Goal: Book appointment/travel/reservation

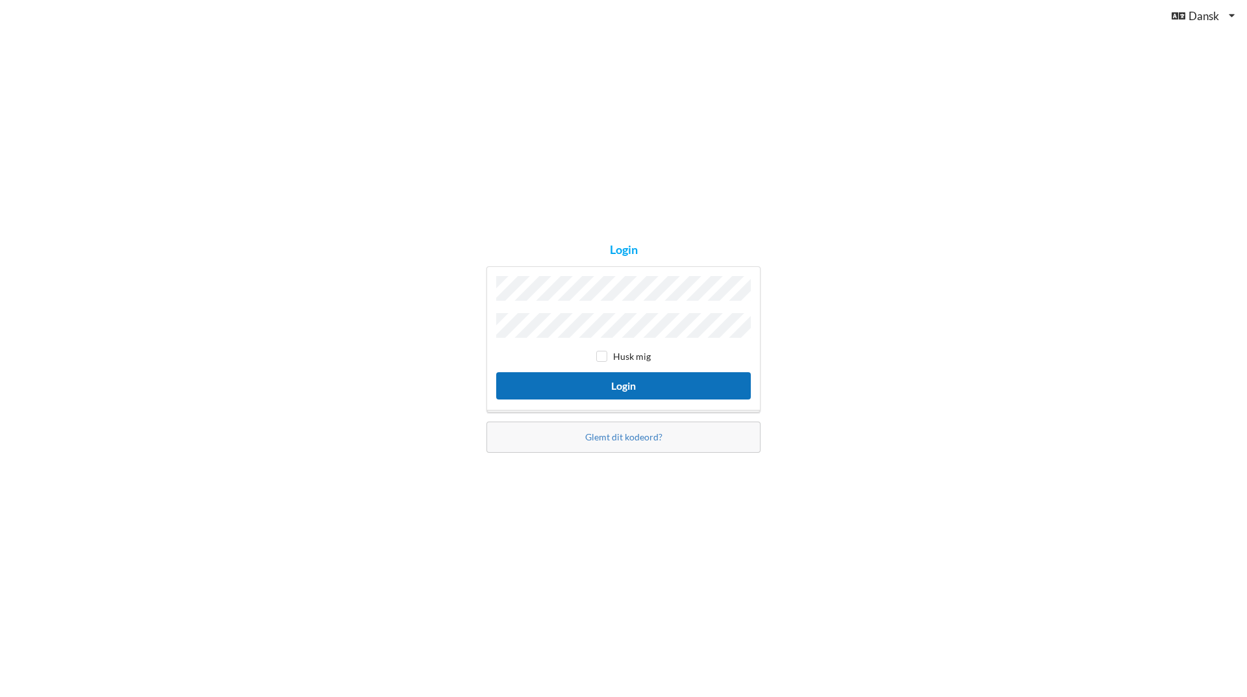
click at [644, 384] on button "Login" at bounding box center [623, 385] width 255 height 27
click at [640, 385] on button "Login" at bounding box center [623, 385] width 255 height 27
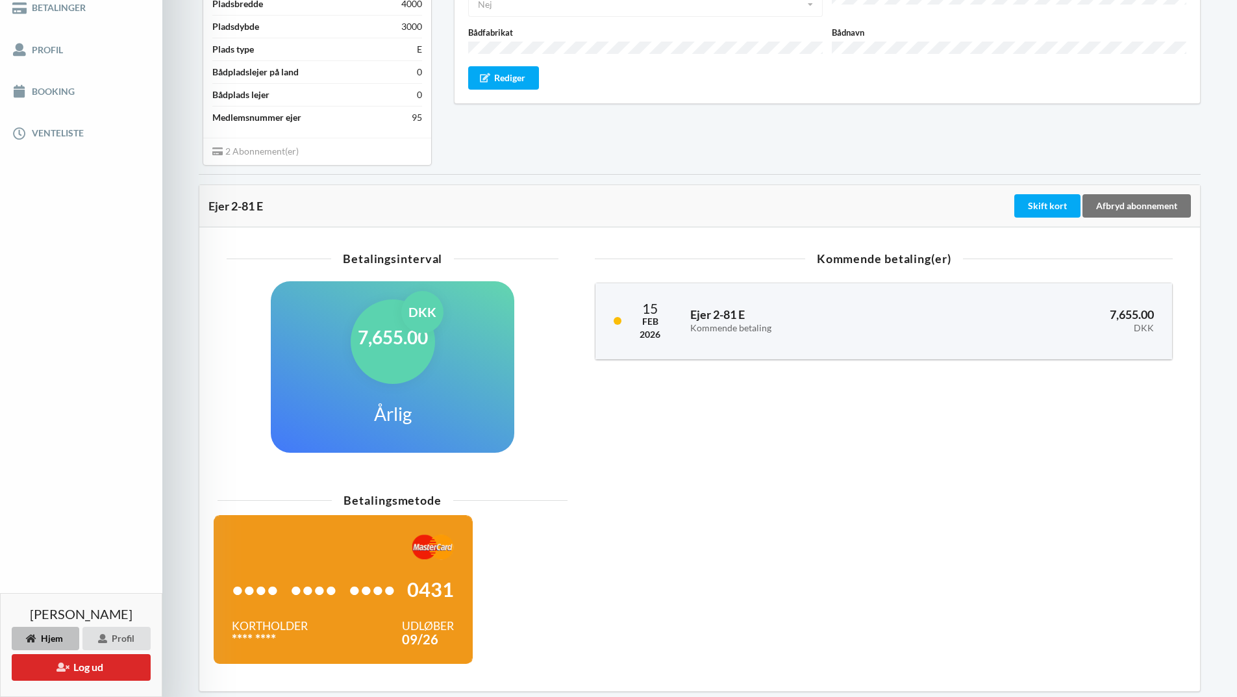
scroll to position [52, 0]
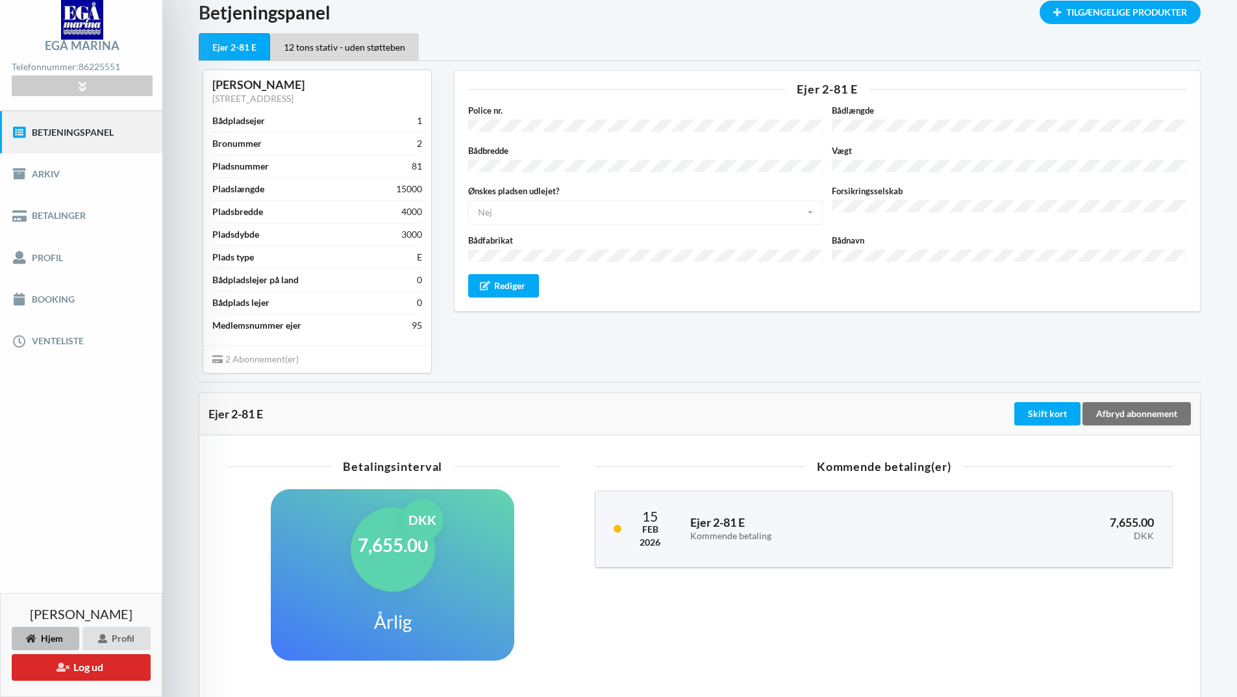
click at [66, 138] on link "Betjeningspanel" at bounding box center [81, 132] width 162 height 42
click at [1071, 14] on div "Tilgængelige Produkter" at bounding box center [1120, 12] width 161 height 23
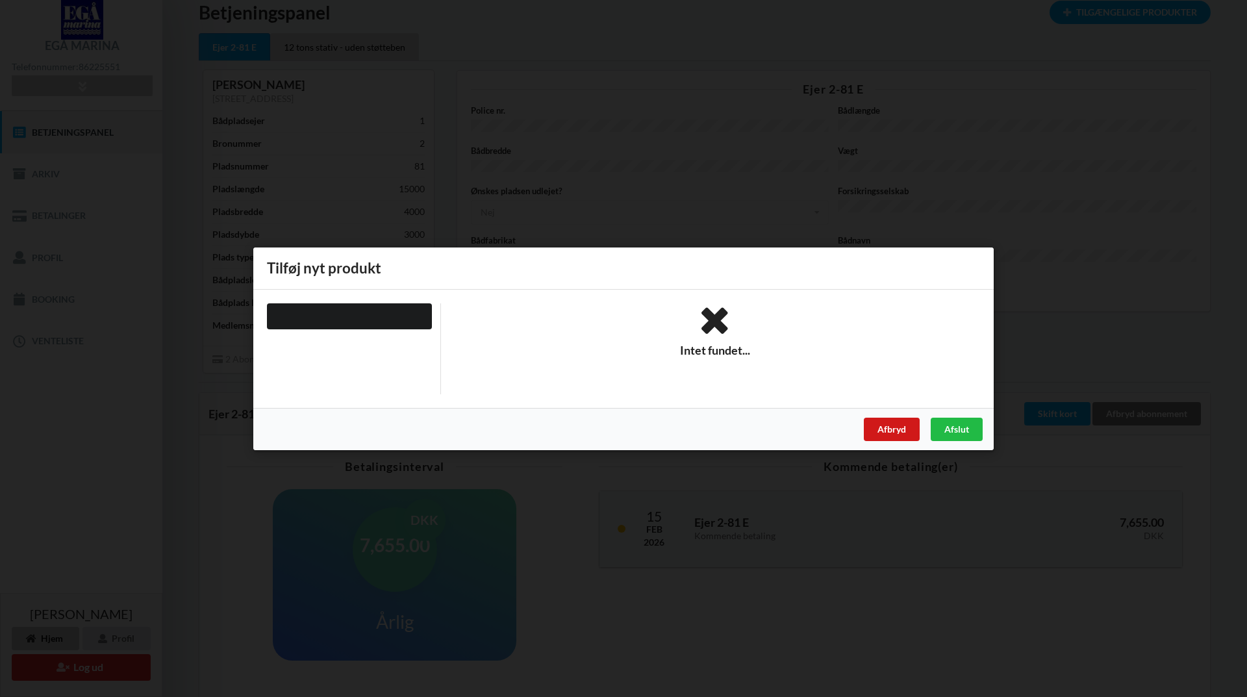
click at [890, 429] on div "Afbryd" at bounding box center [892, 428] width 56 height 23
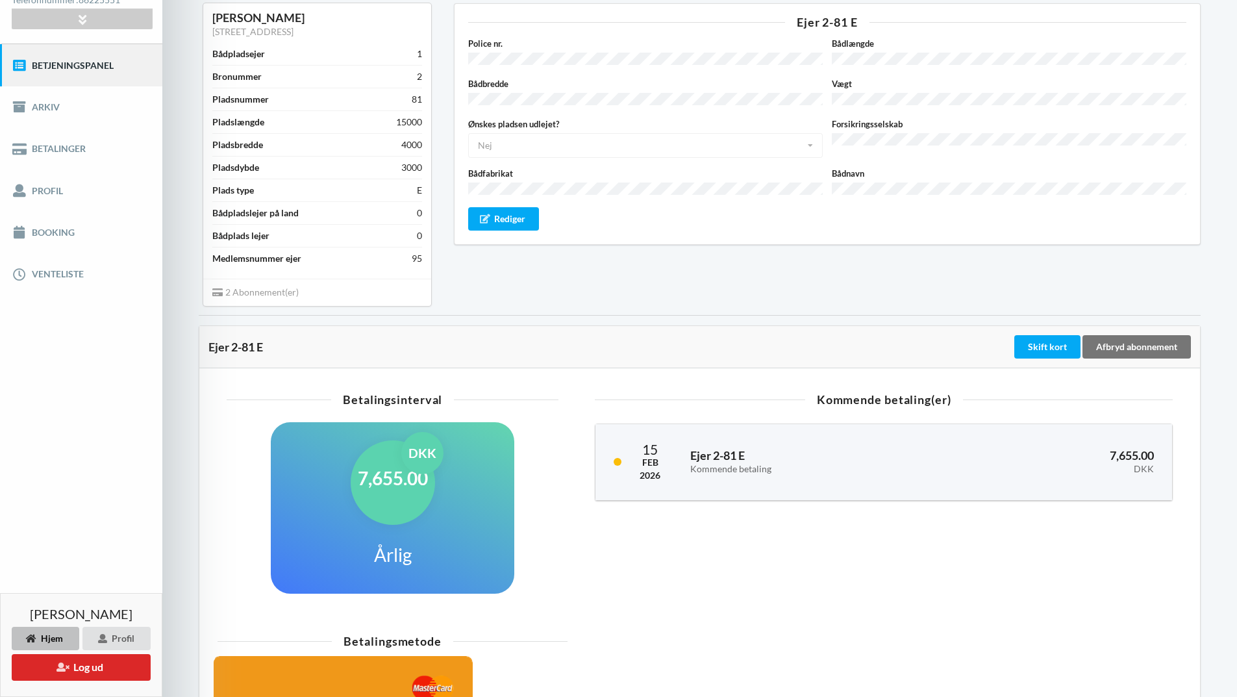
scroll to position [52, 0]
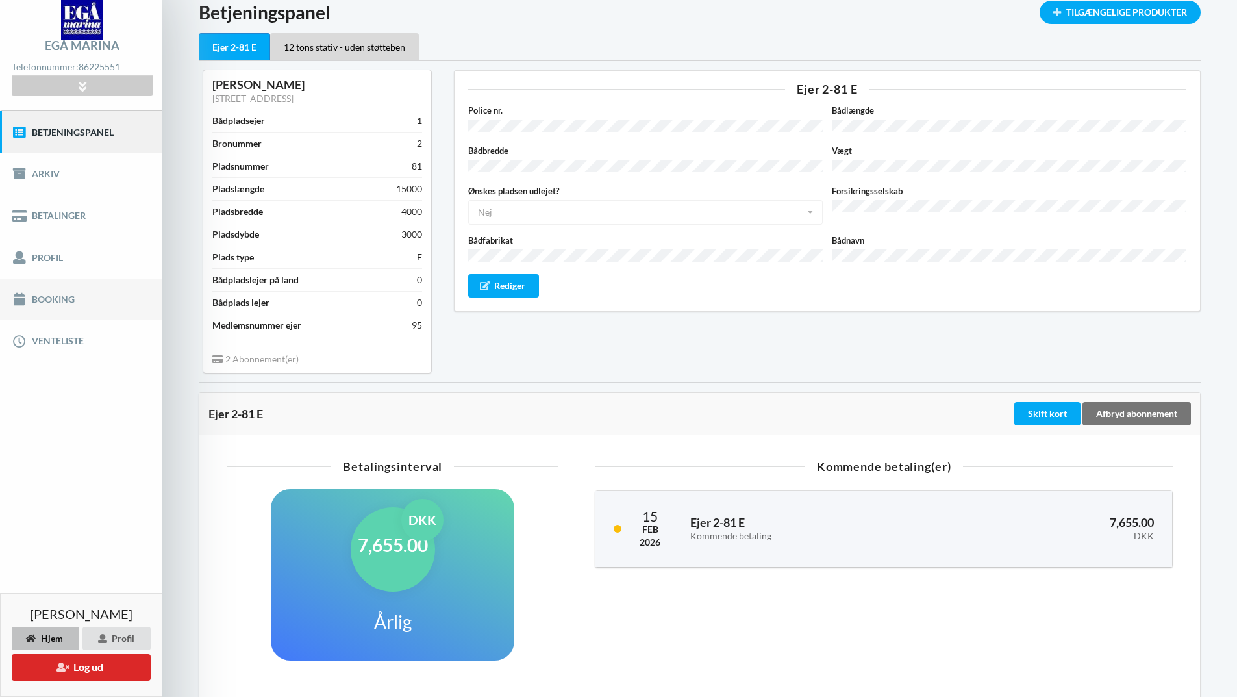
click at [44, 301] on link "Booking" at bounding box center [81, 300] width 162 height 42
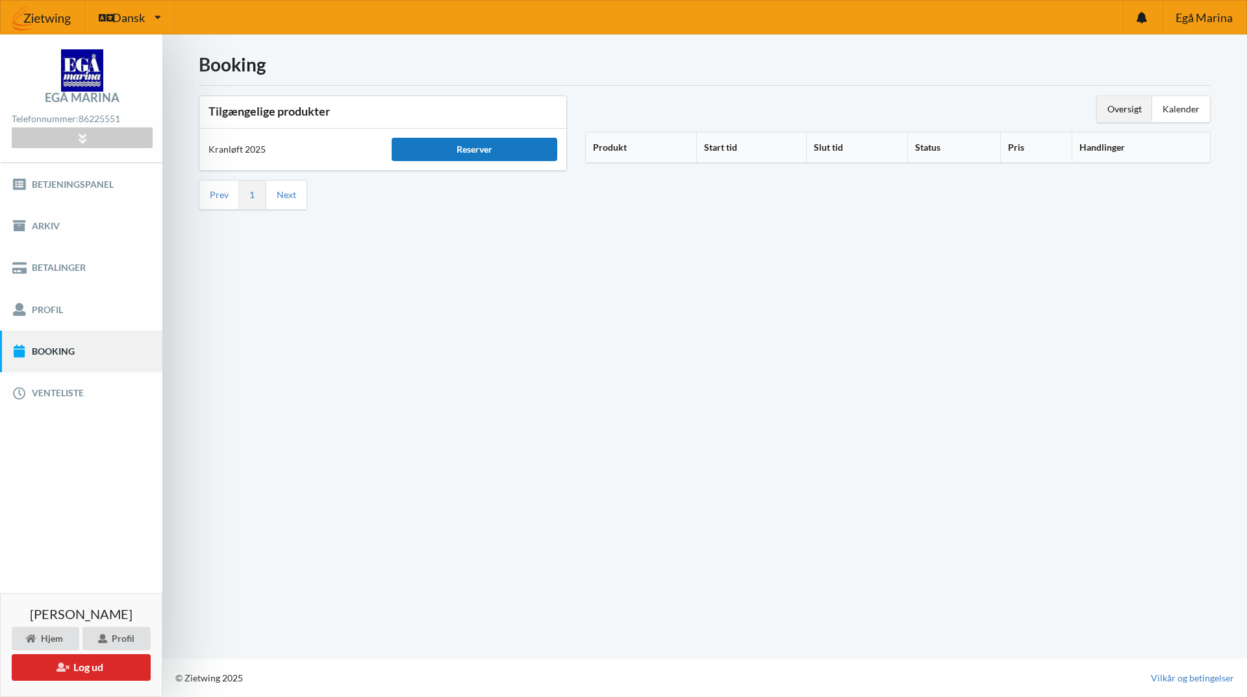
click at [485, 148] on div "Reserver" at bounding box center [474, 149] width 165 height 23
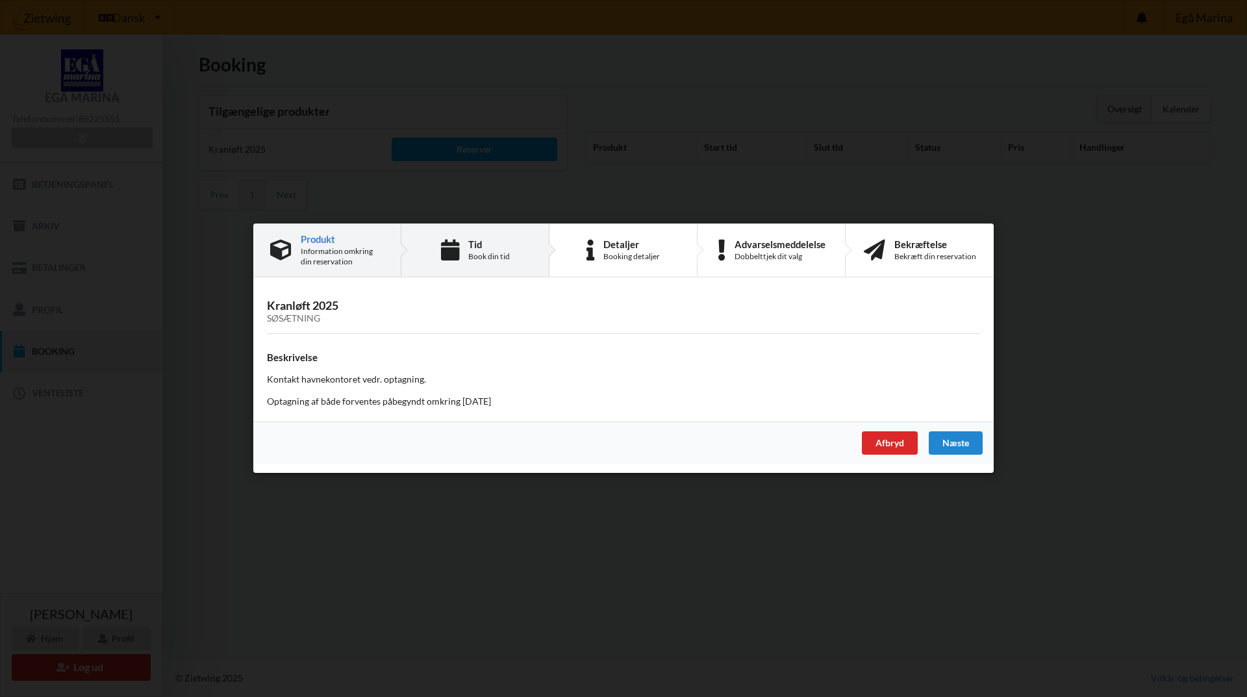
click at [460, 253] on div "Tid Book din tid" at bounding box center [475, 250] width 148 height 53
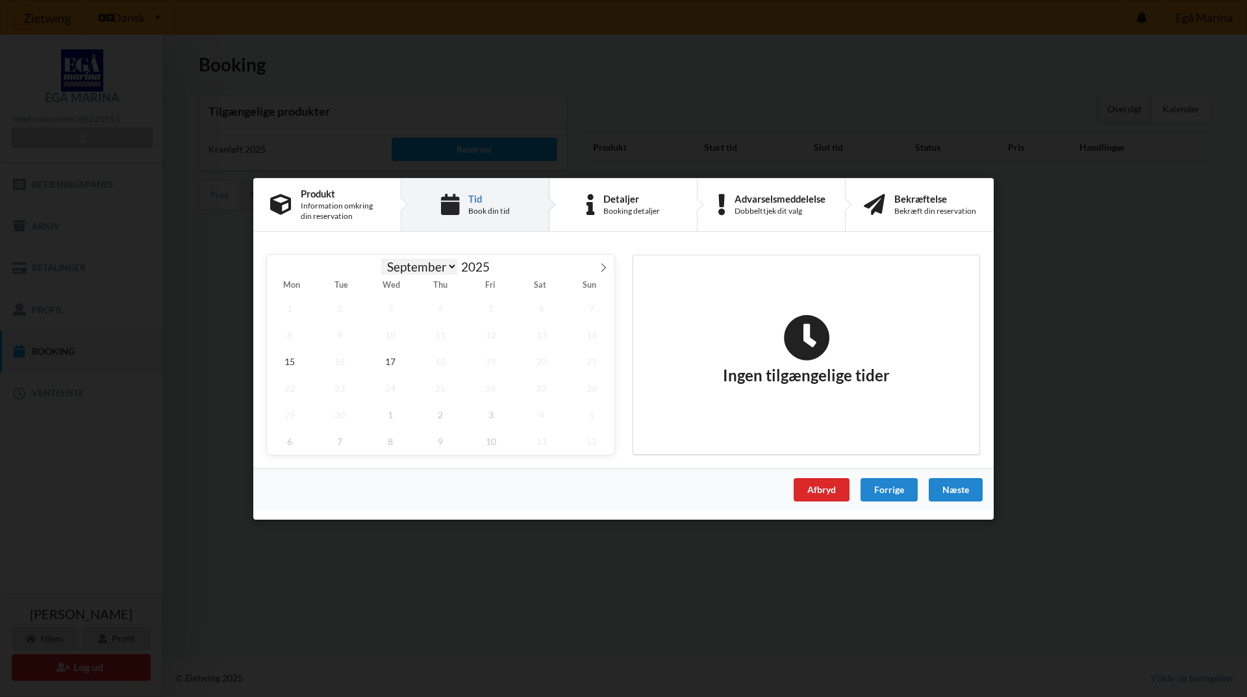
click at [451, 268] on select "September October November December" at bounding box center [419, 266] width 77 height 16
click at [381, 258] on select "September October November December" at bounding box center [419, 266] width 77 height 16
select select "9"
click at [442, 308] on span "2" at bounding box center [440, 307] width 45 height 27
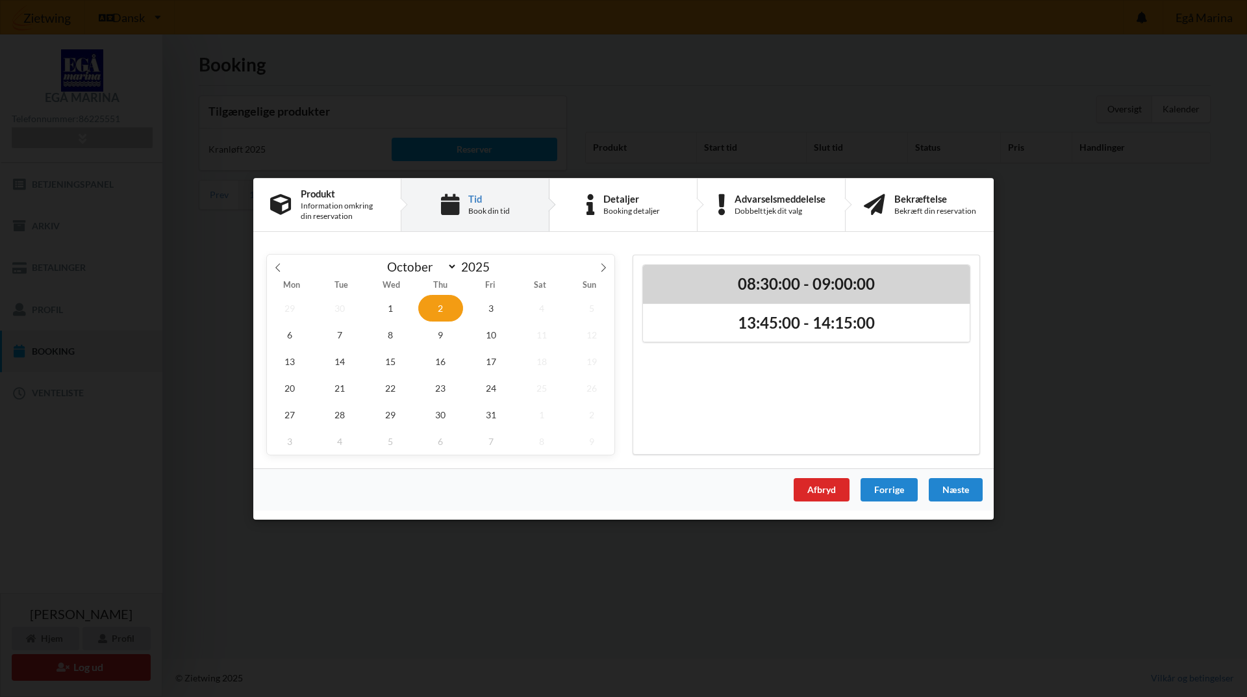
click at [770, 286] on h2 "08:30:00 - 09:00:00" at bounding box center [806, 283] width 308 height 20
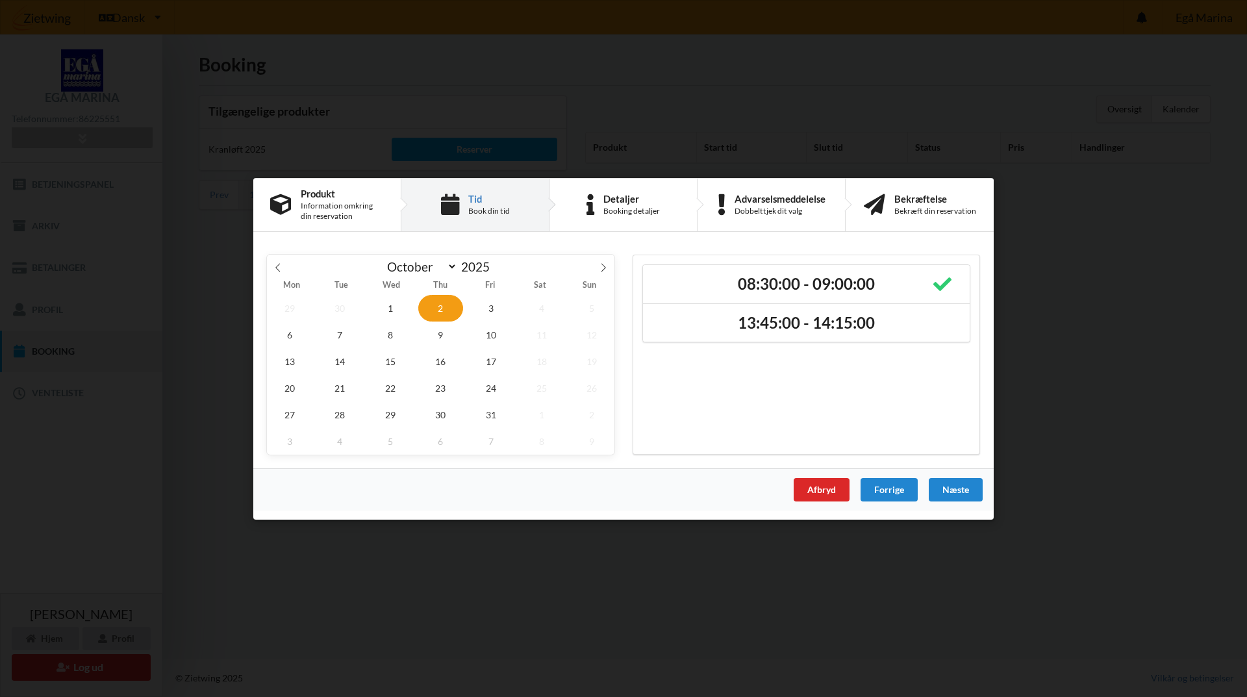
click at [962, 494] on div "Næste" at bounding box center [956, 488] width 54 height 23
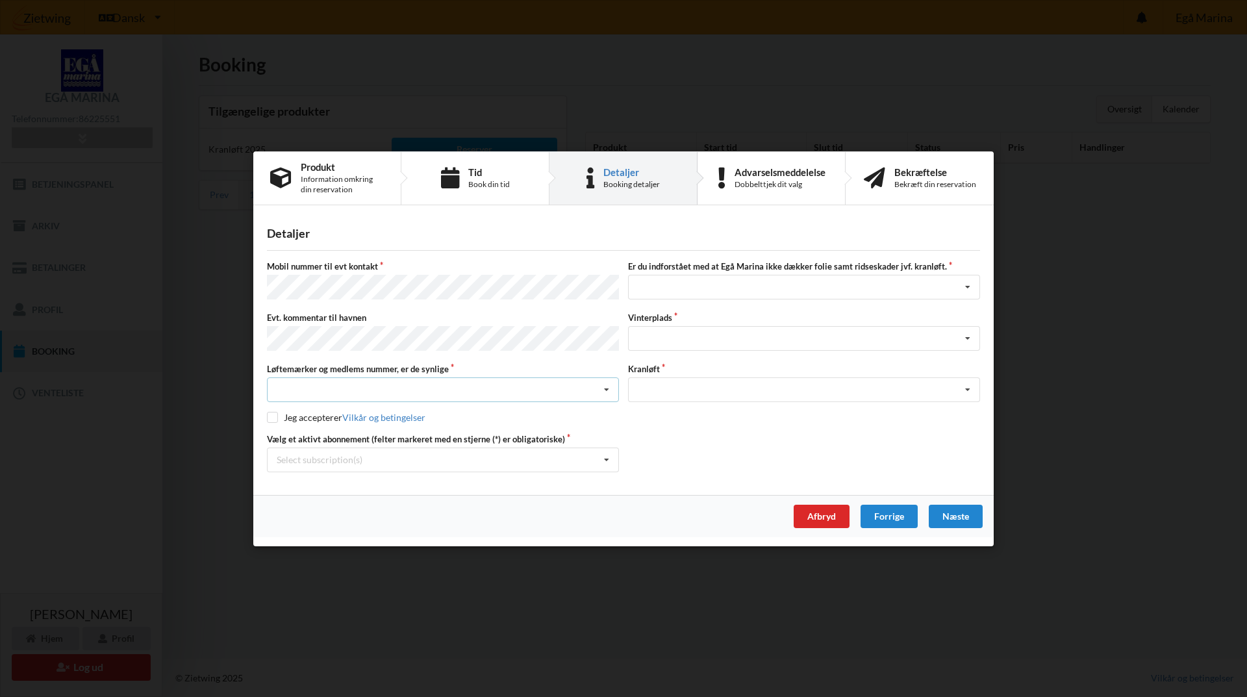
click at [605, 387] on icon at bounding box center [606, 390] width 19 height 24
click at [342, 435] on div "Ja, mine mærker er synlige og intakte" at bounding box center [443, 437] width 351 height 24
click at [966, 290] on icon at bounding box center [967, 287] width 19 height 24
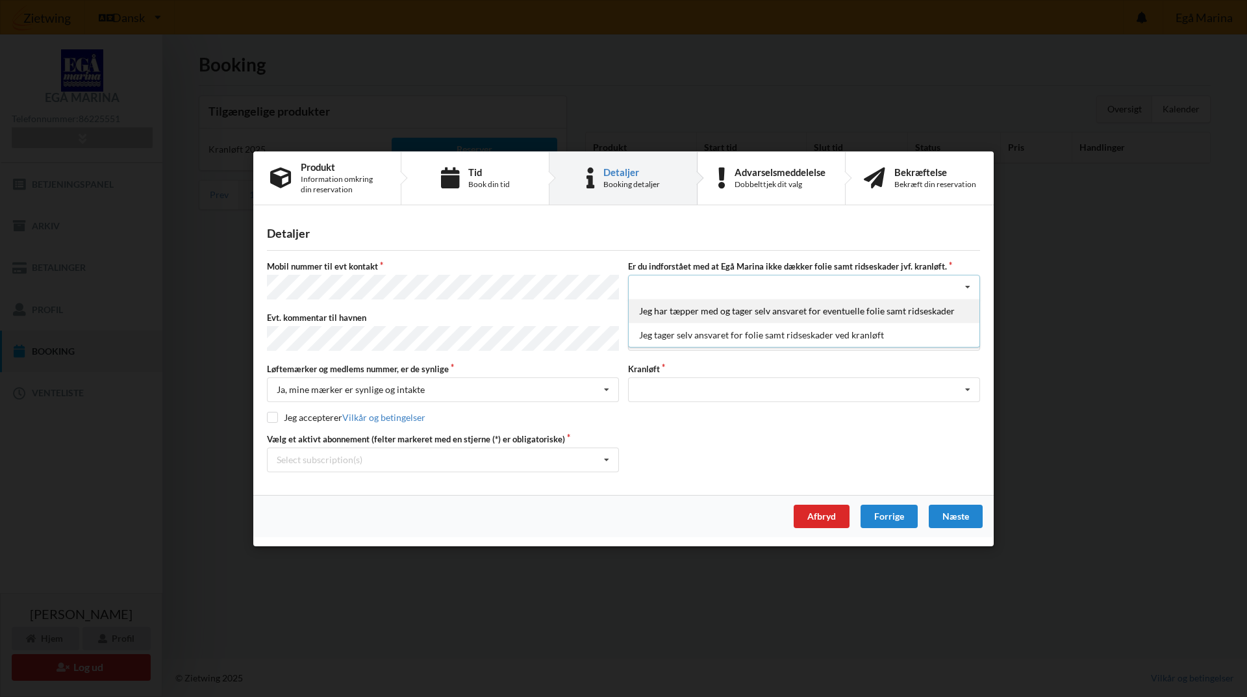
click at [764, 317] on div "Jeg har tæpper med og tager selv ansvaret for eventuelle folie samt ridseskader" at bounding box center [804, 311] width 351 height 24
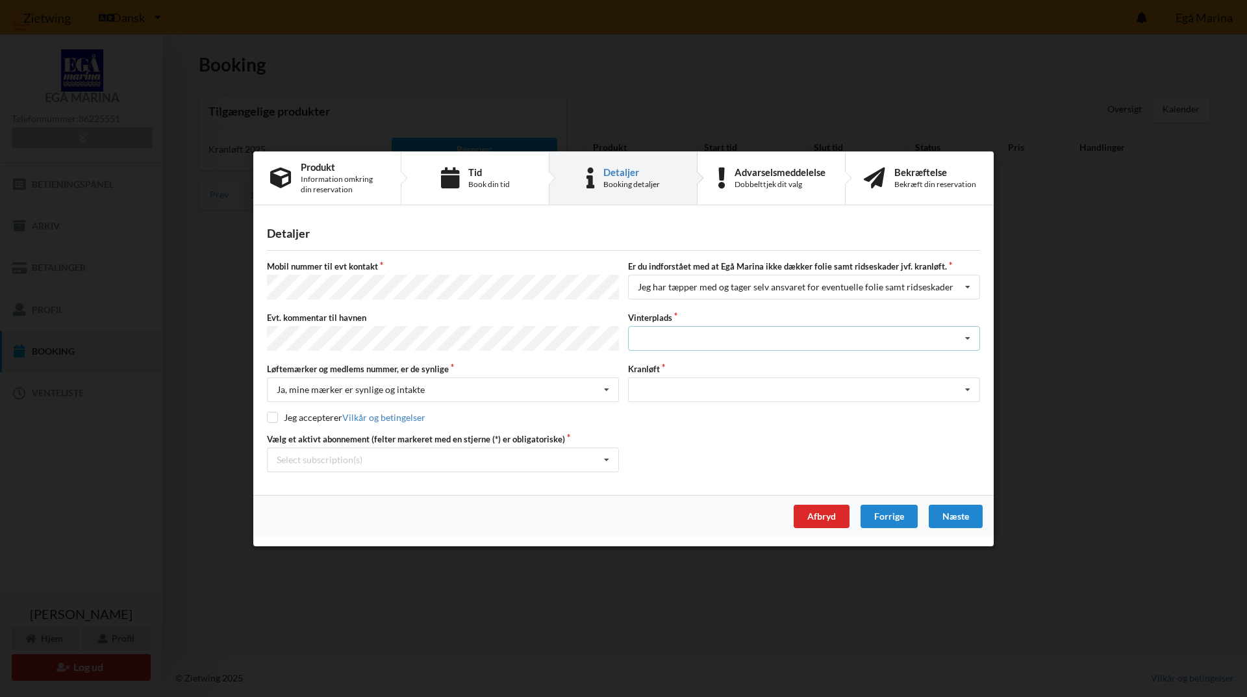
click at [968, 337] on icon at bounding box center [967, 339] width 19 height 24
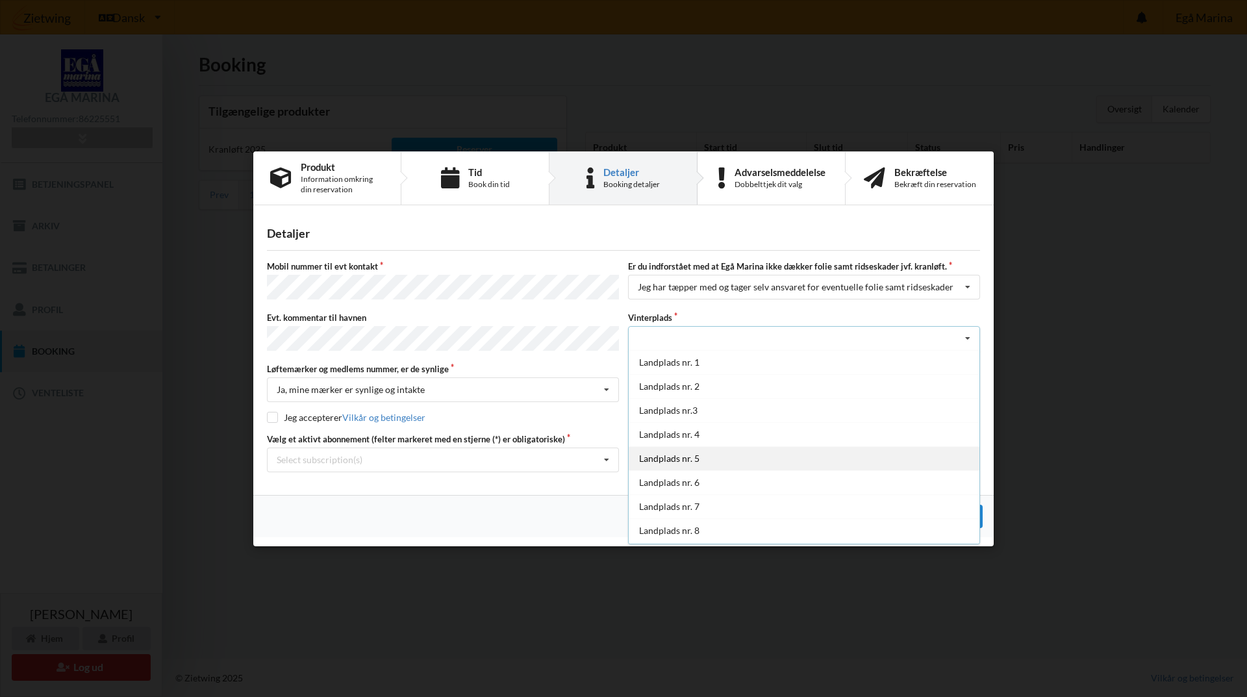
click at [670, 458] on div "Landplads nr. 5" at bounding box center [804, 458] width 351 height 24
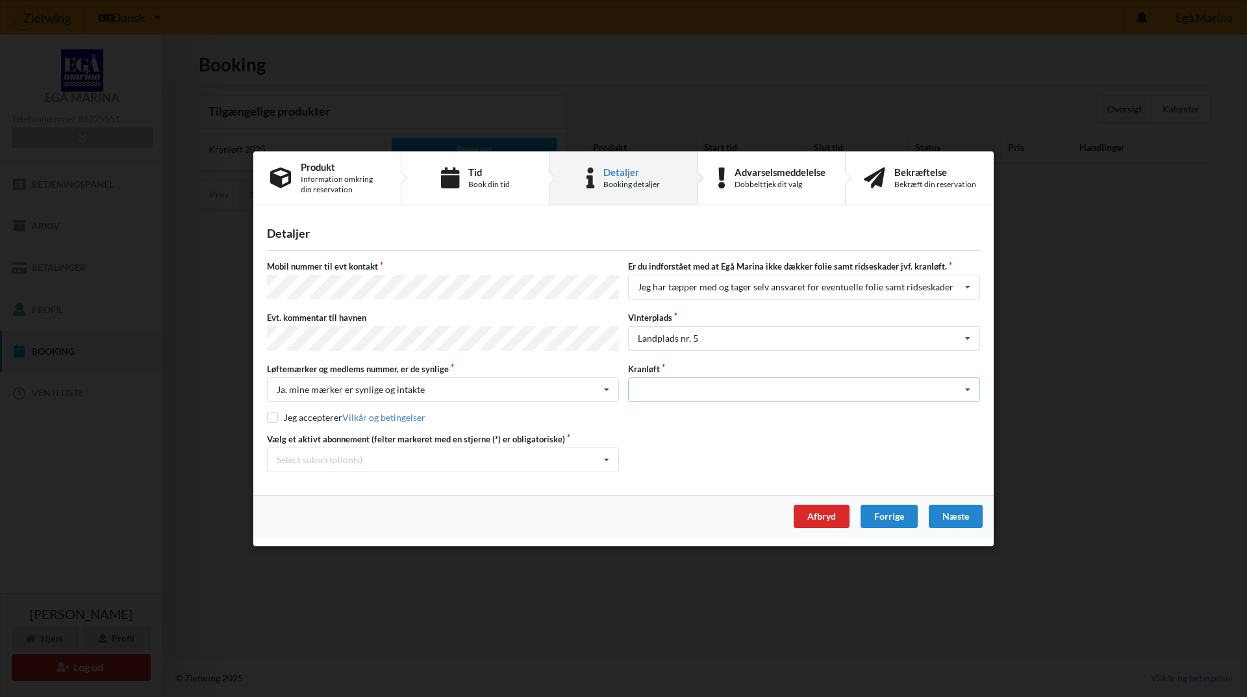
click at [971, 385] on icon at bounding box center [967, 390] width 19 height 24
click at [681, 414] on div "Optagning" at bounding box center [804, 413] width 351 height 24
click at [273, 414] on input "checkbox" at bounding box center [272, 417] width 11 height 11
checkbox input "true"
click at [608, 459] on icon at bounding box center [606, 459] width 19 height 24
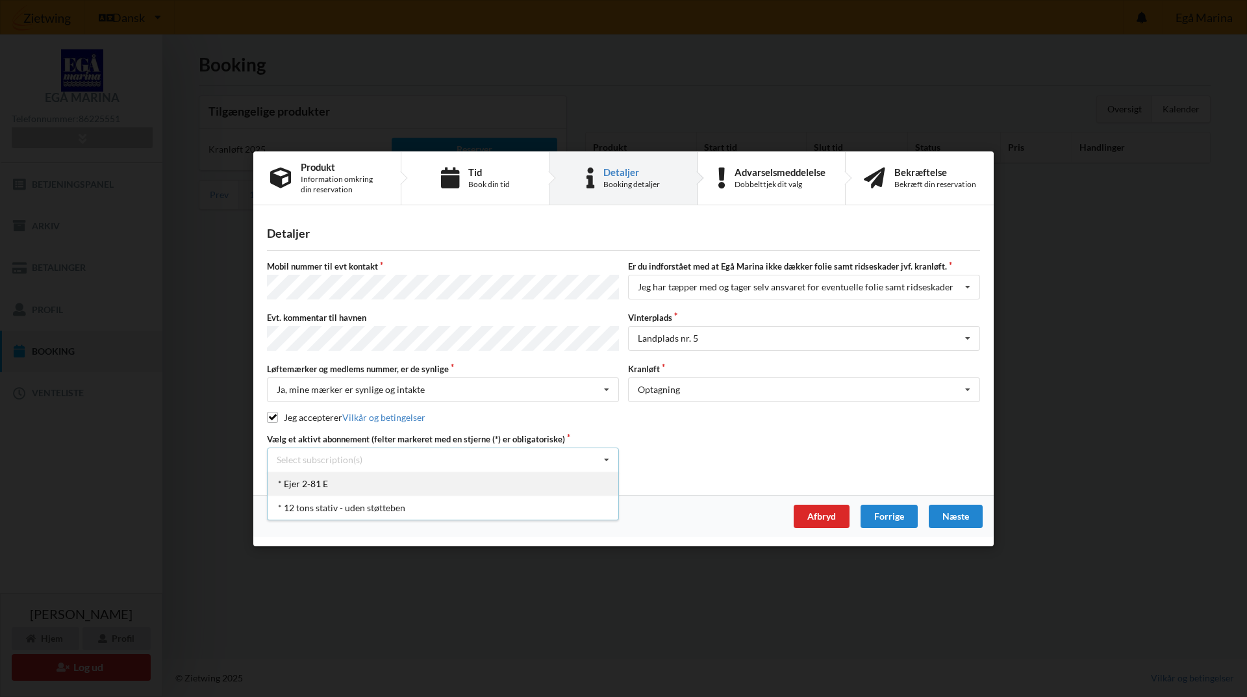
click at [315, 482] on div "* Ejer 2-81 E" at bounding box center [443, 483] width 351 height 24
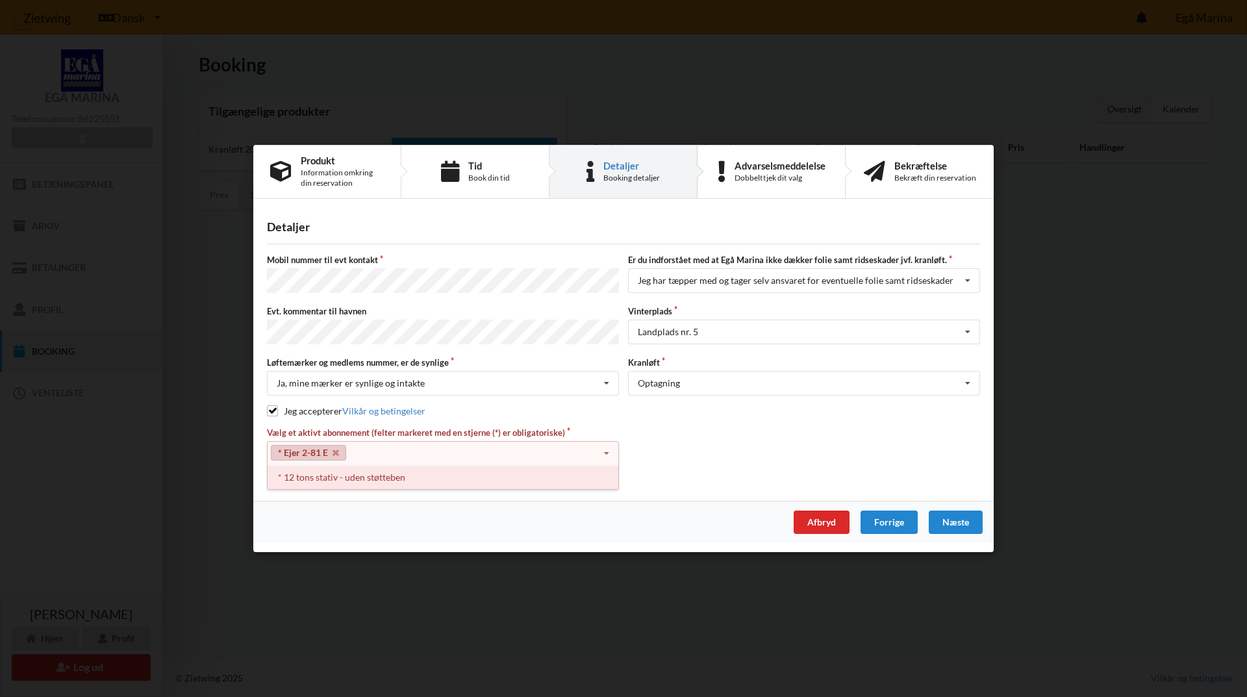
click at [351, 476] on div "* 12 tons stativ - uden støtteben" at bounding box center [443, 477] width 351 height 24
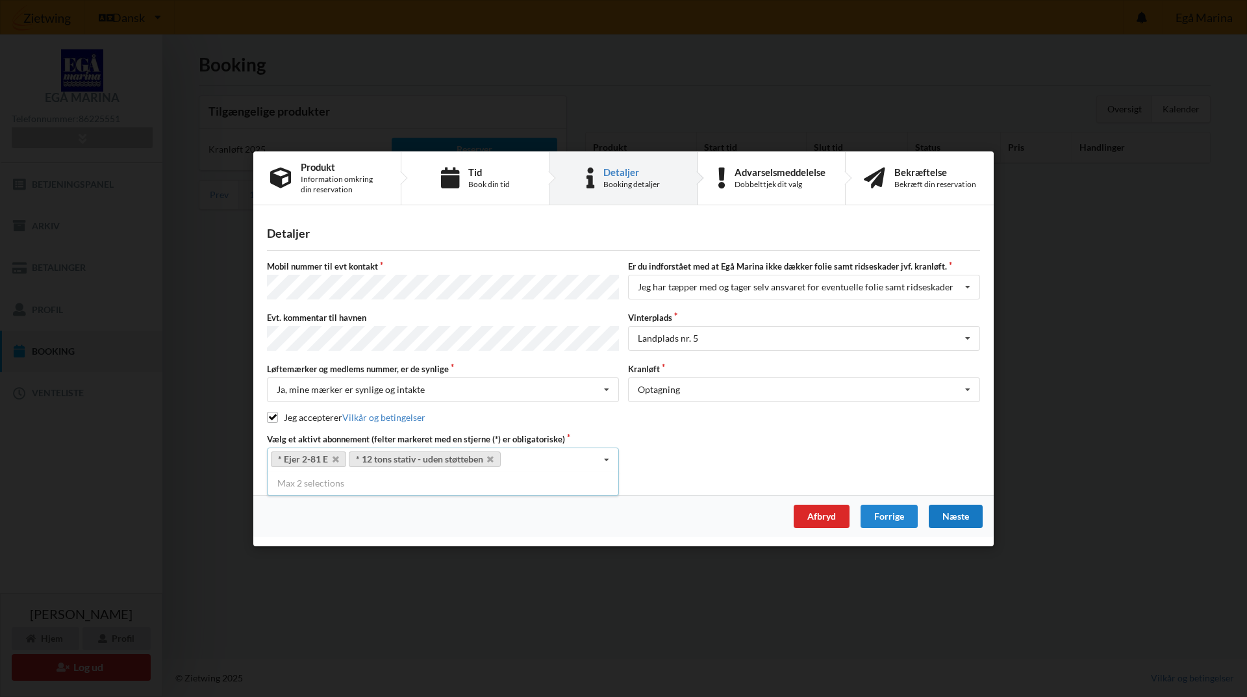
click at [947, 518] on div "Næste" at bounding box center [956, 515] width 54 height 23
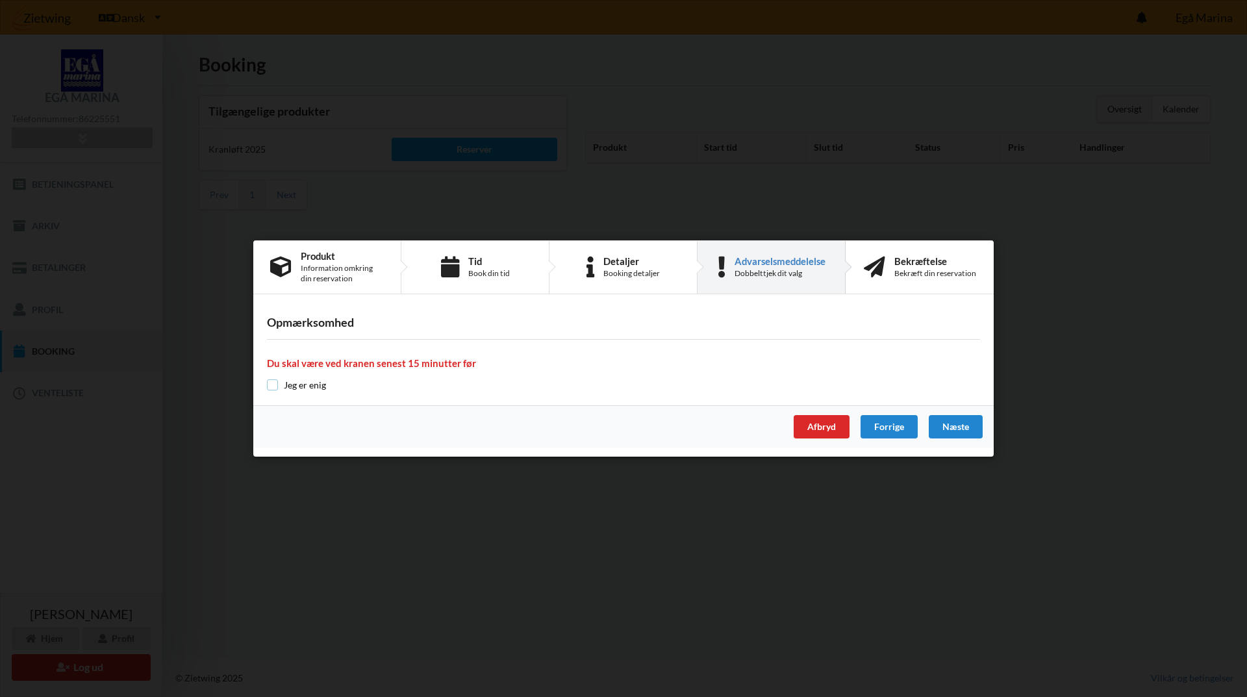
click at [271, 386] on input "checkbox" at bounding box center [272, 384] width 11 height 11
checkbox input "true"
click at [961, 430] on div "Næste" at bounding box center [956, 426] width 54 height 23
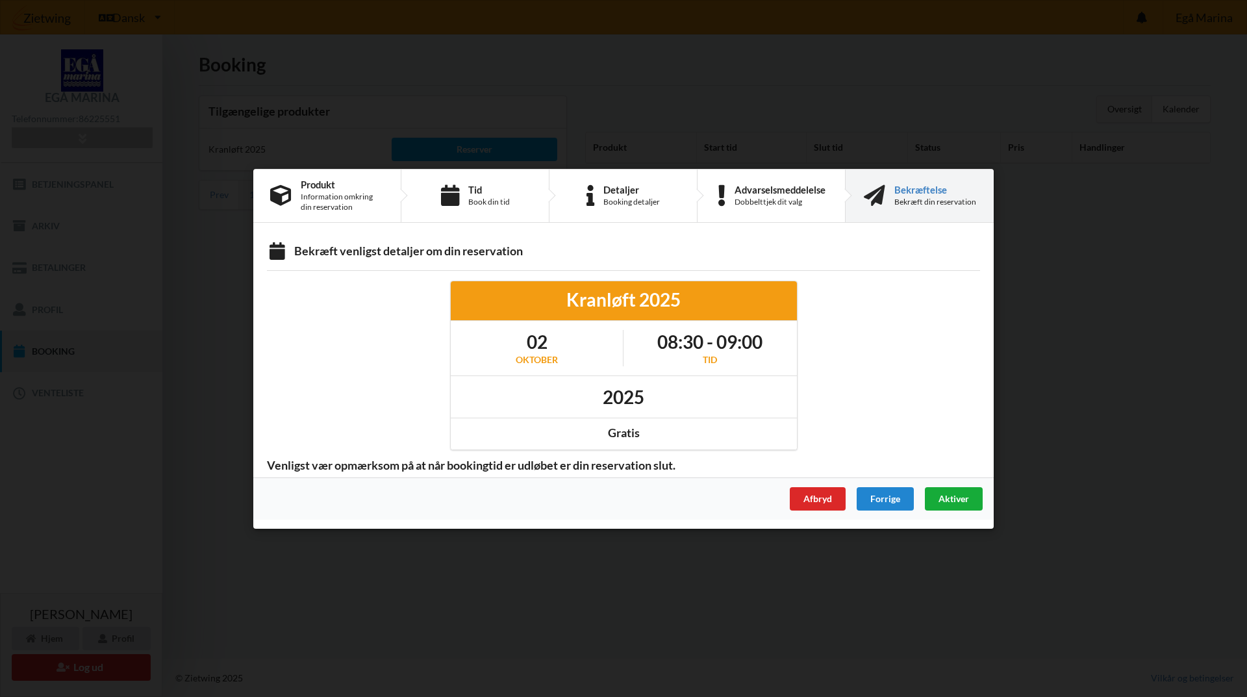
click at [966, 496] on span "Aktiver" at bounding box center [953, 497] width 31 height 11
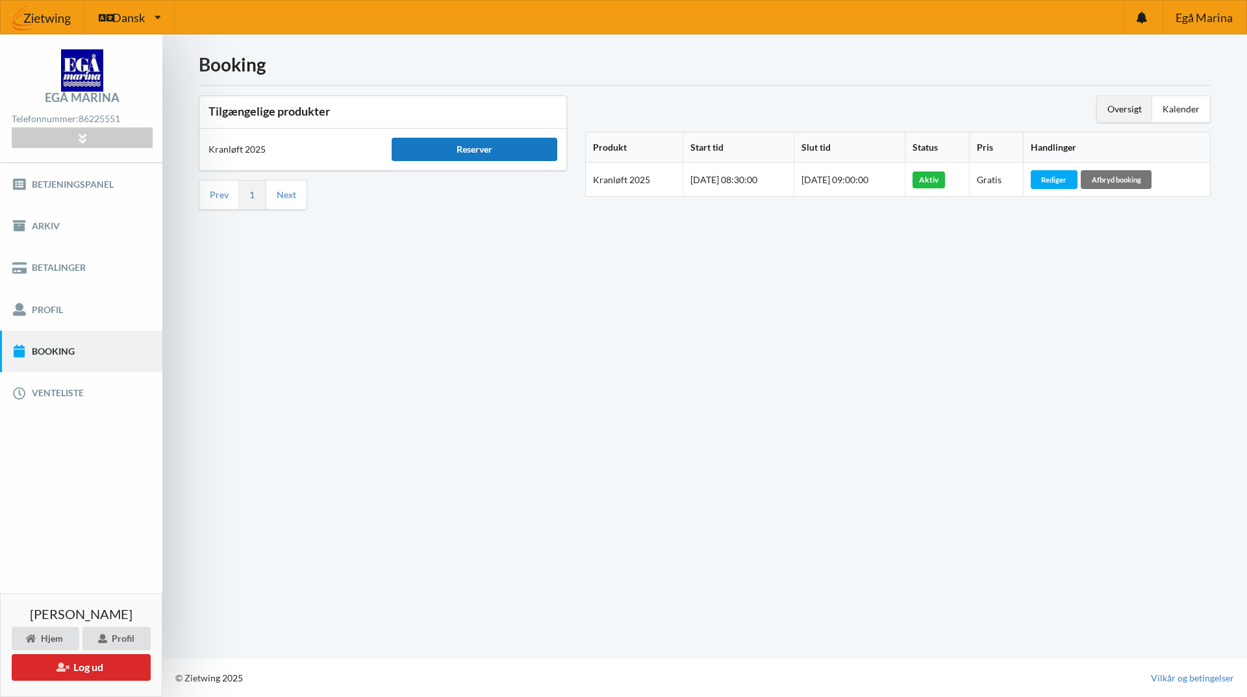
click at [474, 149] on div "Reserver" at bounding box center [474, 149] width 165 height 23
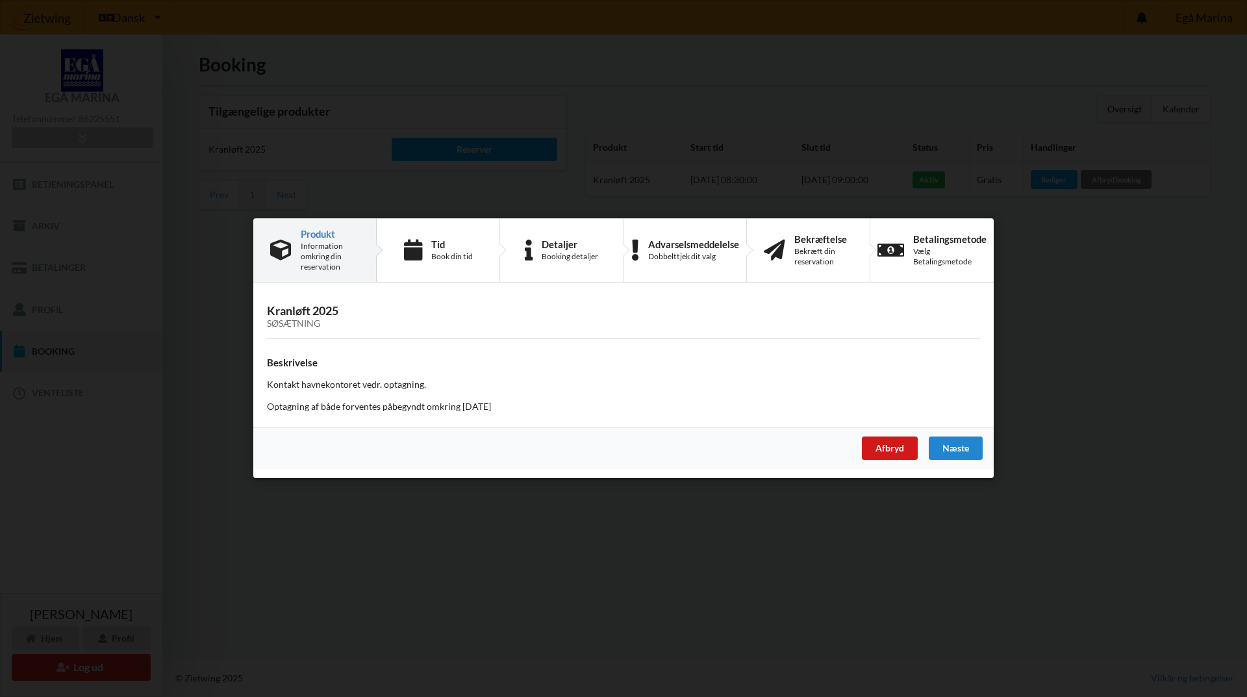
click at [898, 450] on div "Afbryd" at bounding box center [890, 448] width 56 height 23
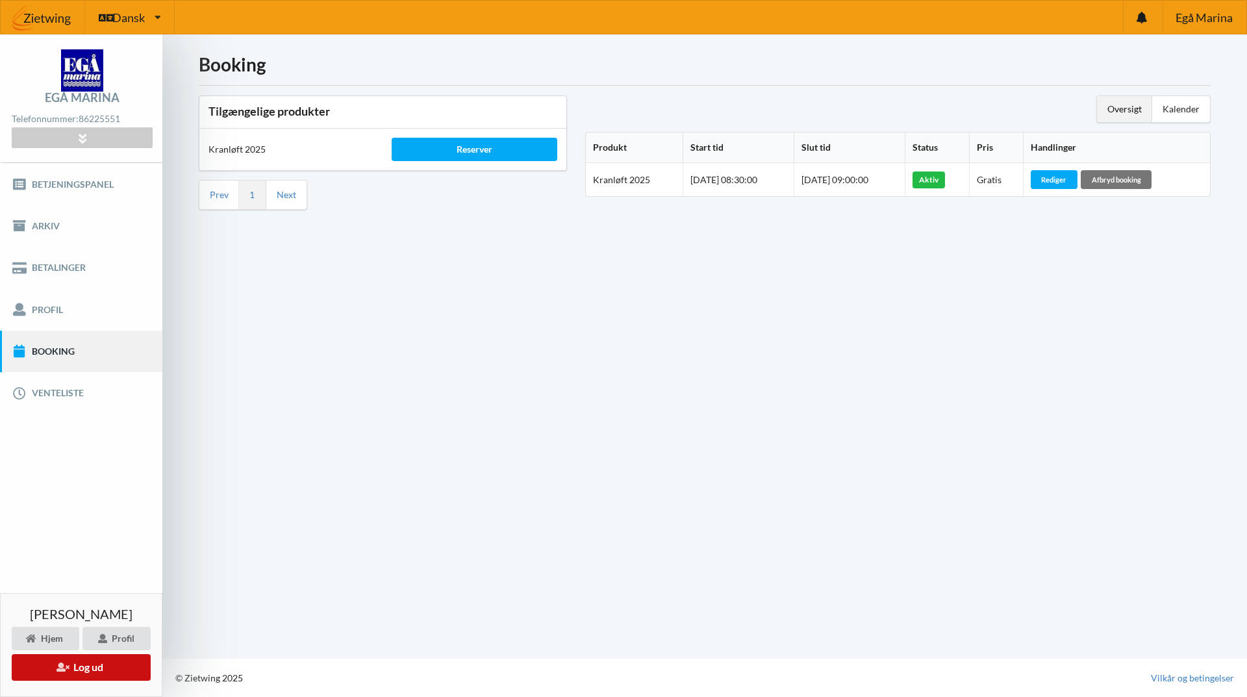
click at [100, 669] on button "Log ud" at bounding box center [81, 667] width 139 height 27
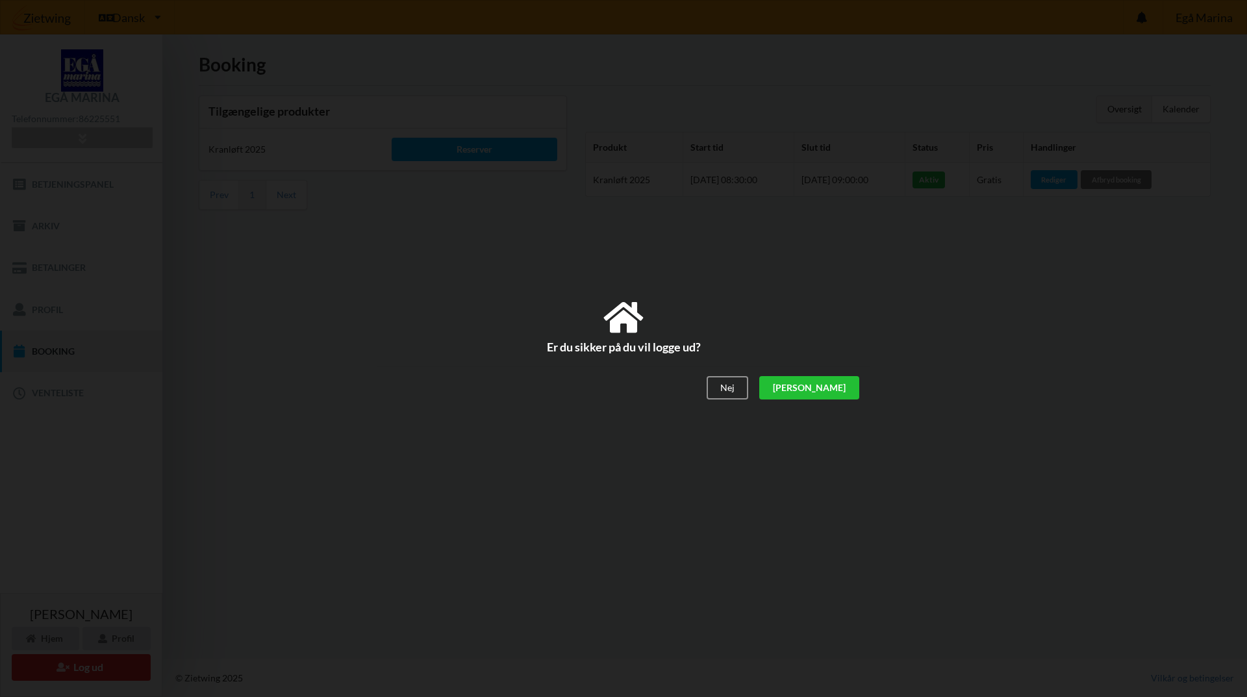
click at [834, 387] on div "[PERSON_NAME]" at bounding box center [809, 387] width 100 height 23
